Goal: Use online tool/utility: Utilize a website feature to perform a specific function

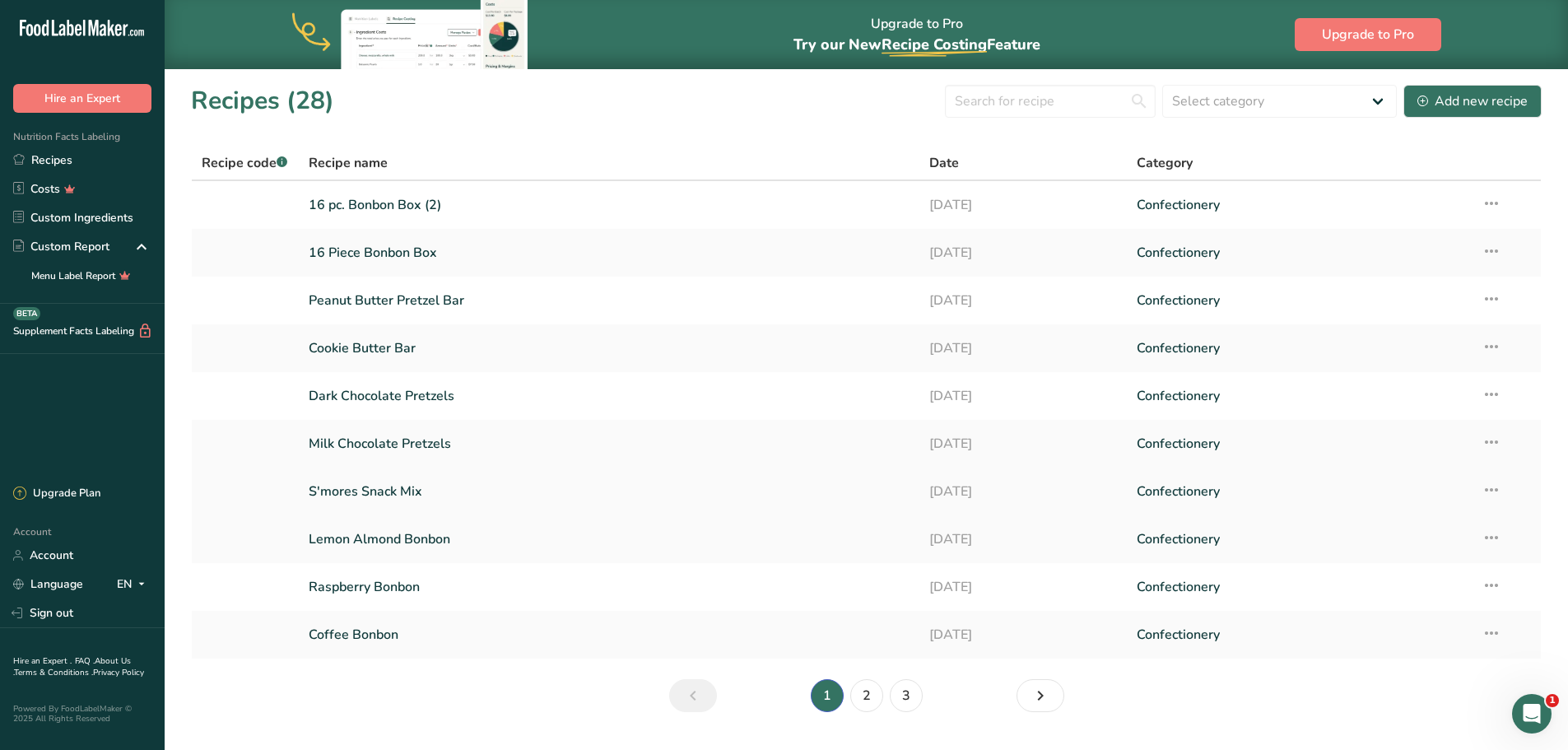
click at [365, 491] on link "S'mores Snack Mix" at bounding box center [609, 491] width 602 height 34
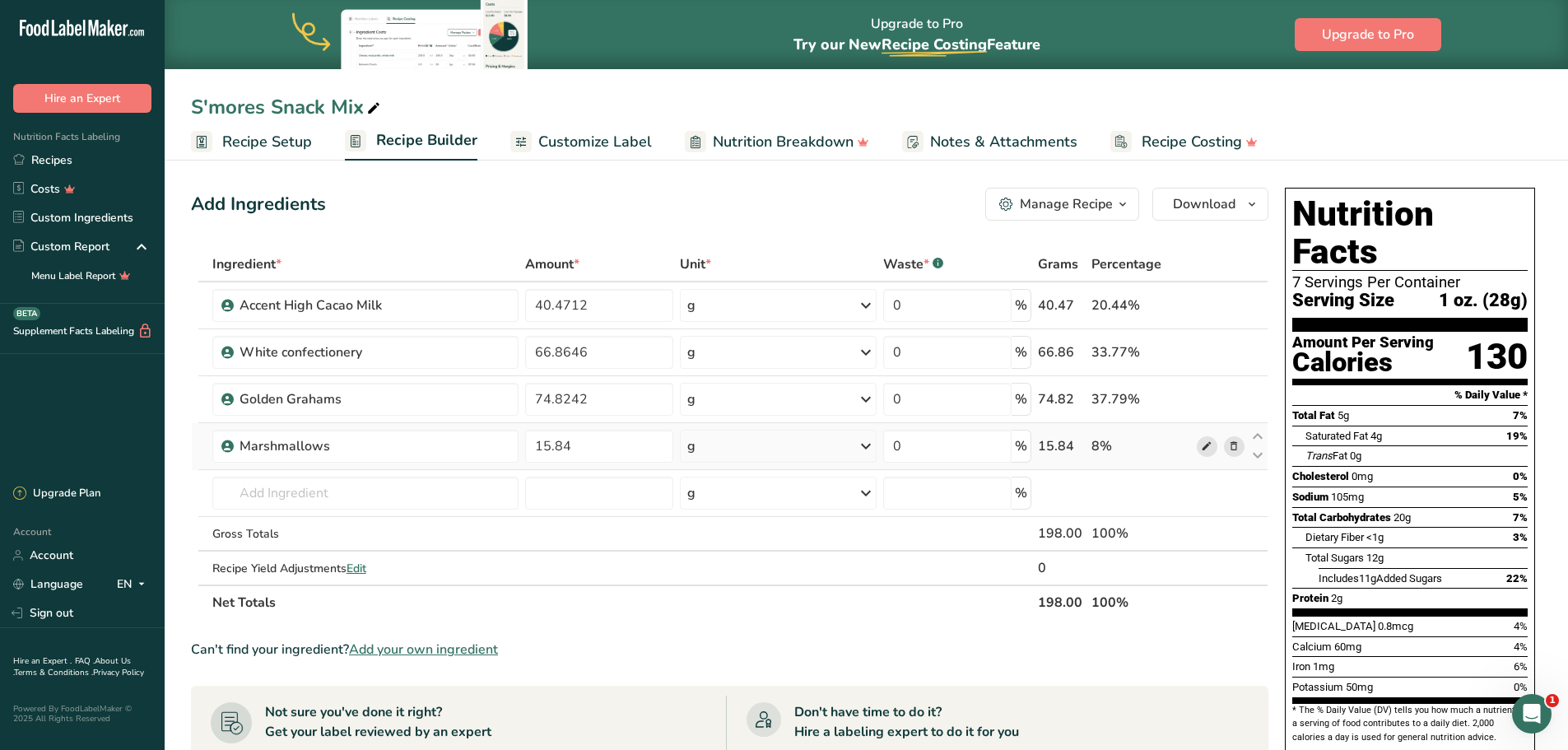
click at [1209, 448] on icon at bounding box center [1206, 446] width 11 height 17
click at [55, 159] on link "Recipes" at bounding box center [82, 159] width 164 height 28
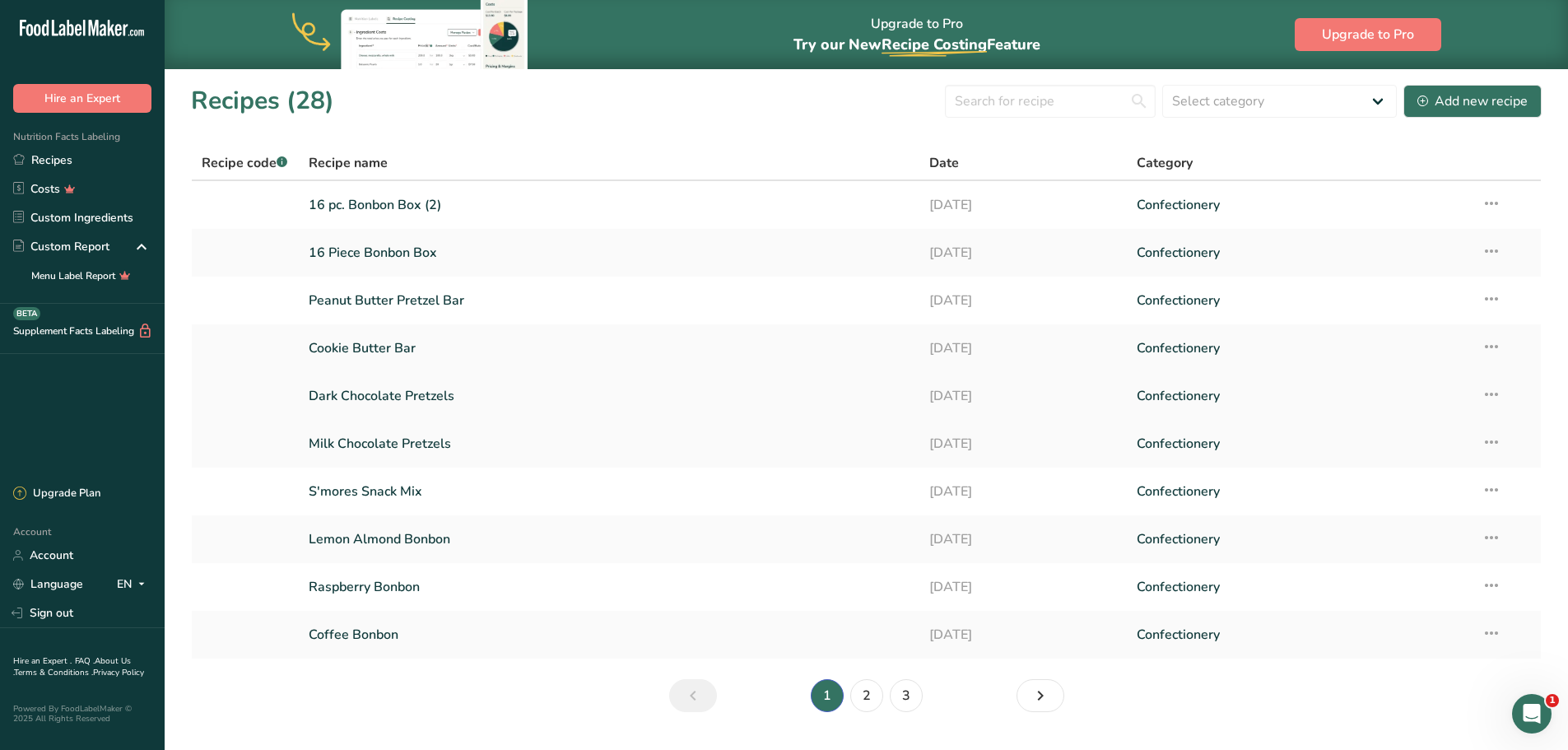
click at [367, 392] on link "Dark Chocolate Pretzels" at bounding box center [609, 396] width 602 height 34
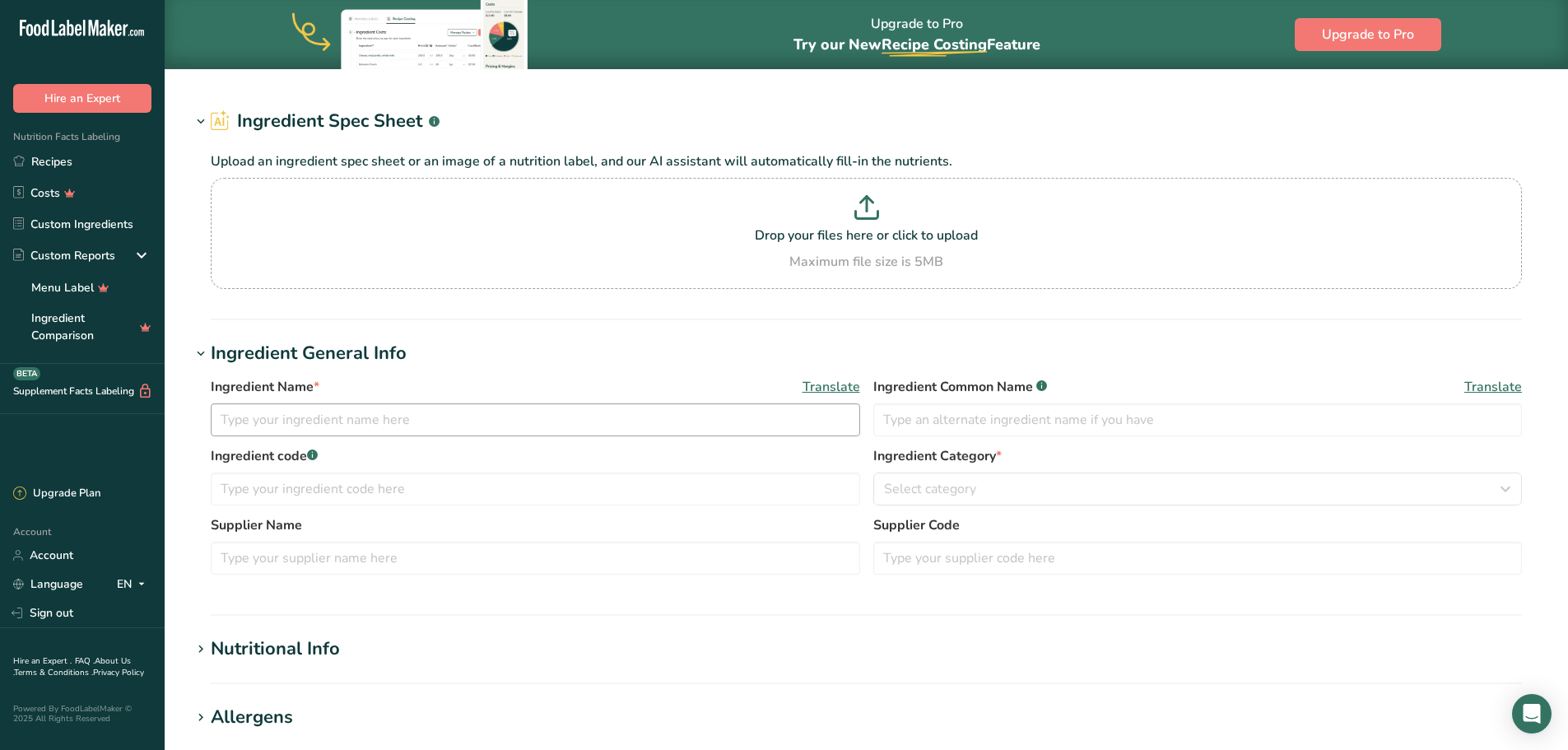
type input "Marshmallows"
type input "Kraft Heinz Ingredients"
type input "6006990028500"
